Goal: Find specific page/section: Find specific page/section

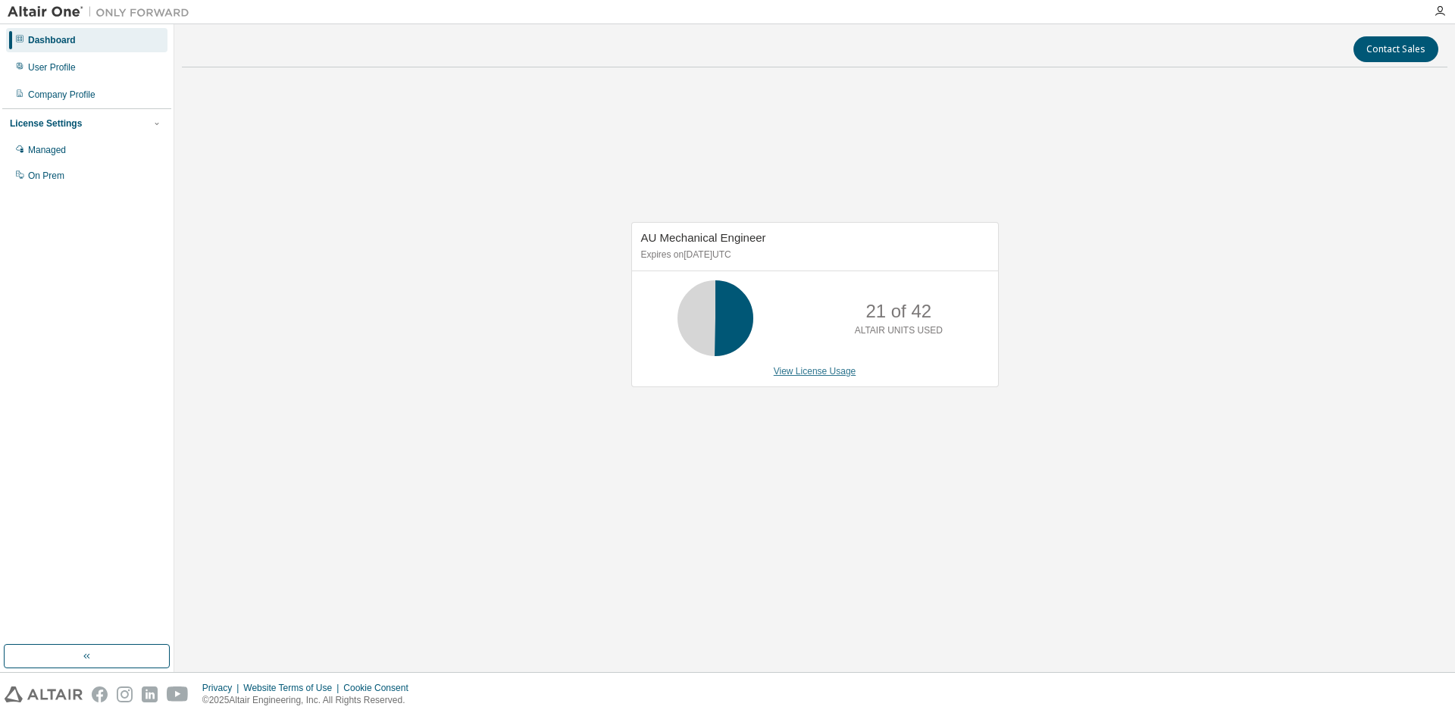
click at [818, 371] on link "View License Usage" at bounding box center [815, 371] width 83 height 11
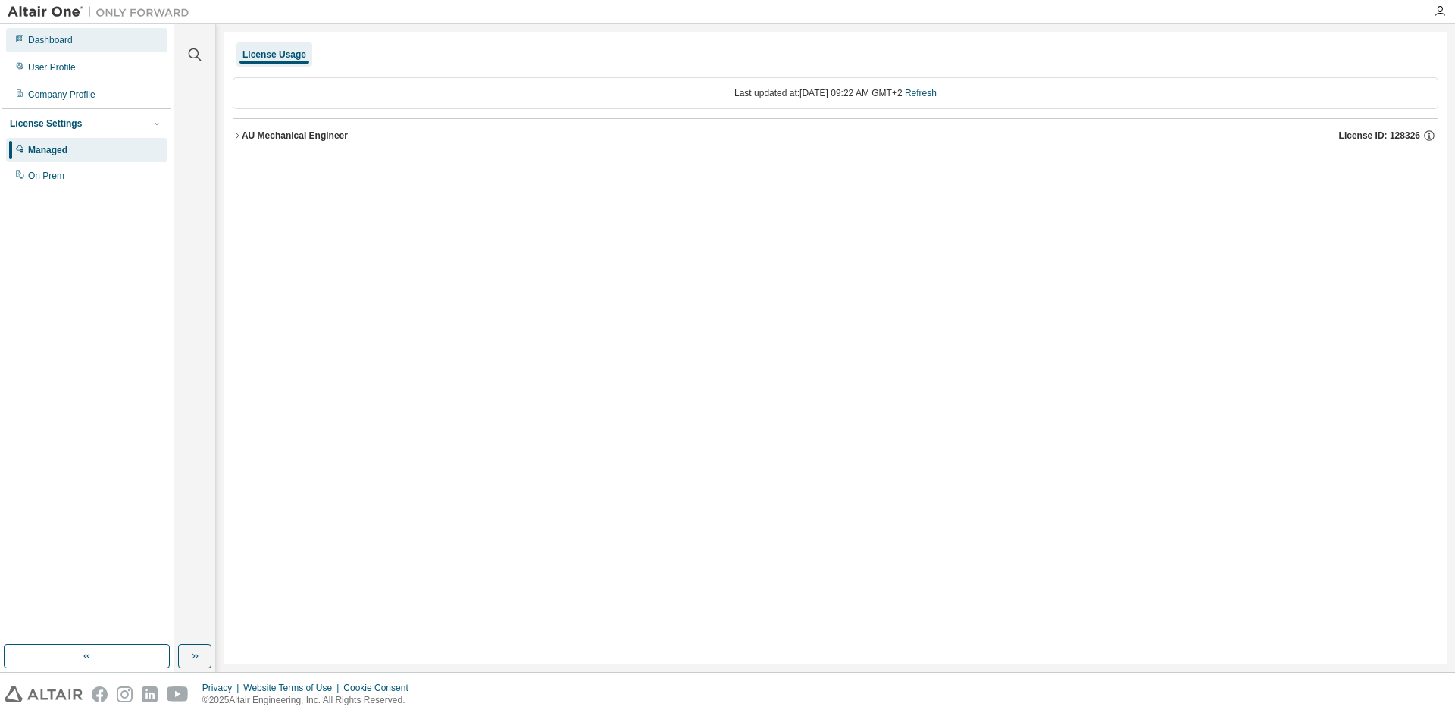
click at [64, 38] on div "Dashboard" at bounding box center [50, 40] width 45 height 12
